Goal: Task Accomplishment & Management: Use online tool/utility

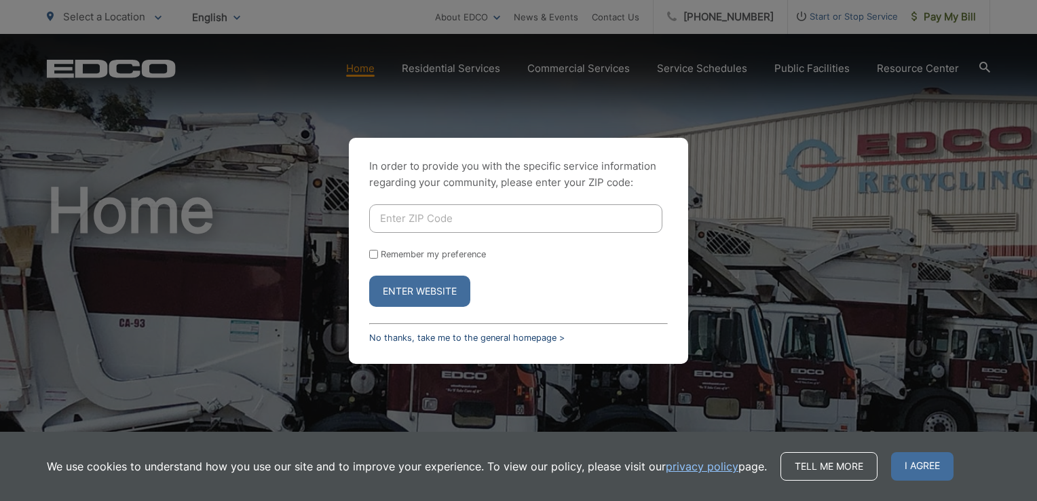
click at [514, 337] on link "No thanks, take me to the general homepage >" at bounding box center [467, 338] width 196 height 10
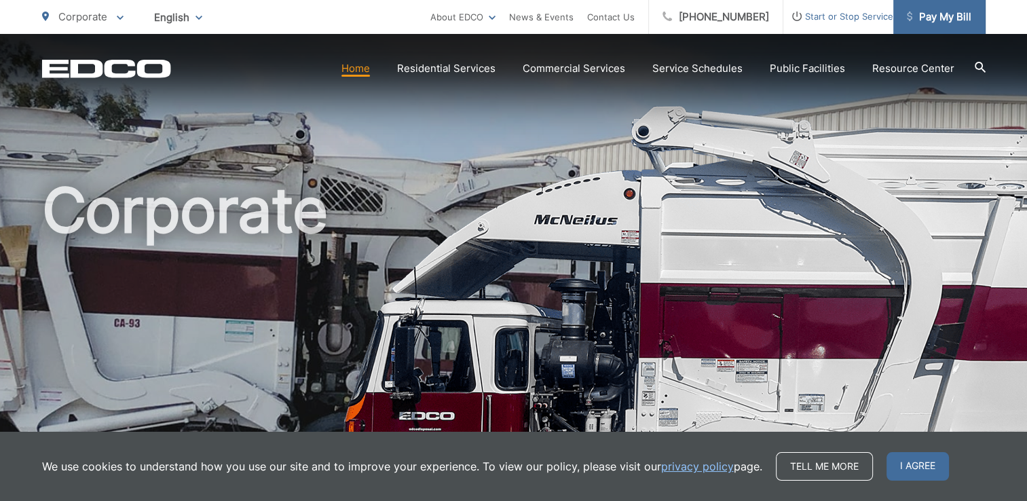
click at [961, 18] on span "Pay My Bill" at bounding box center [939, 17] width 64 height 16
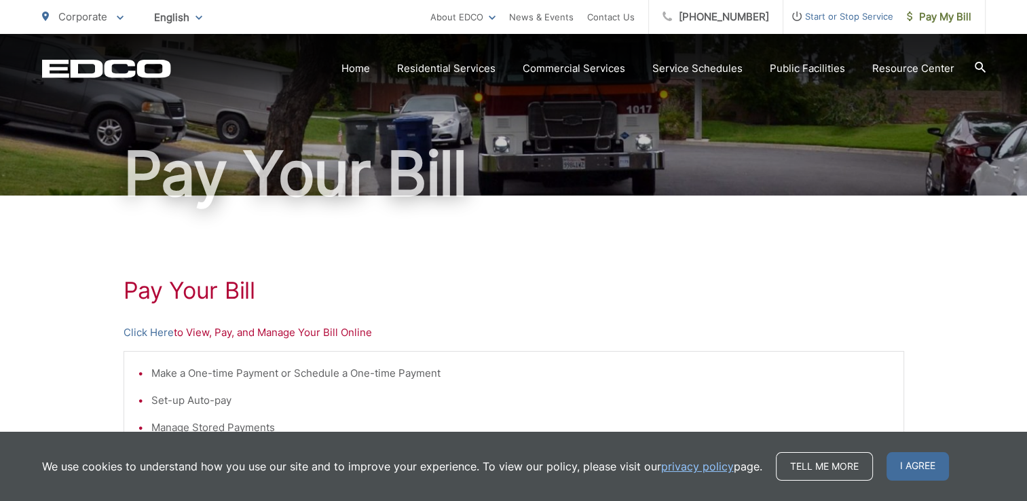
scroll to position [204, 0]
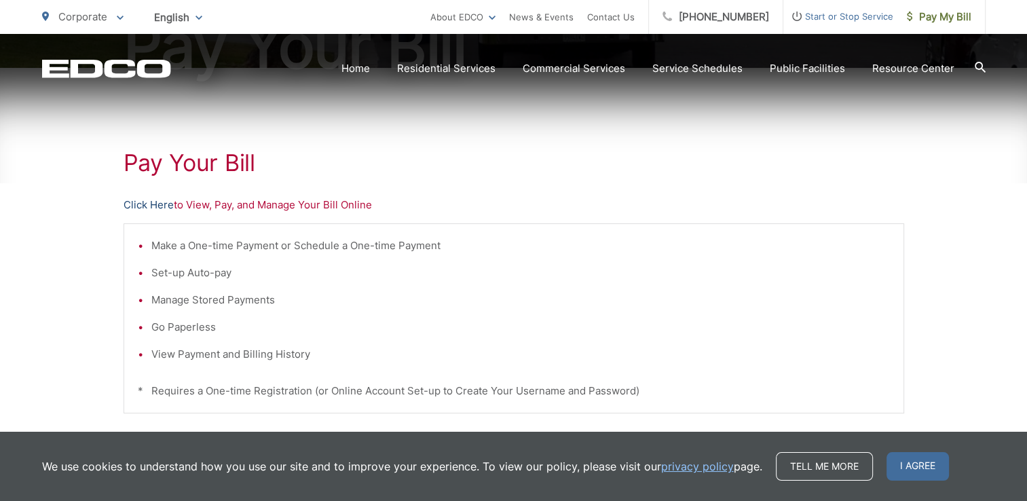
click at [154, 201] on link "Click Here" at bounding box center [149, 205] width 50 height 16
